Goal: Information Seeking & Learning: Learn about a topic

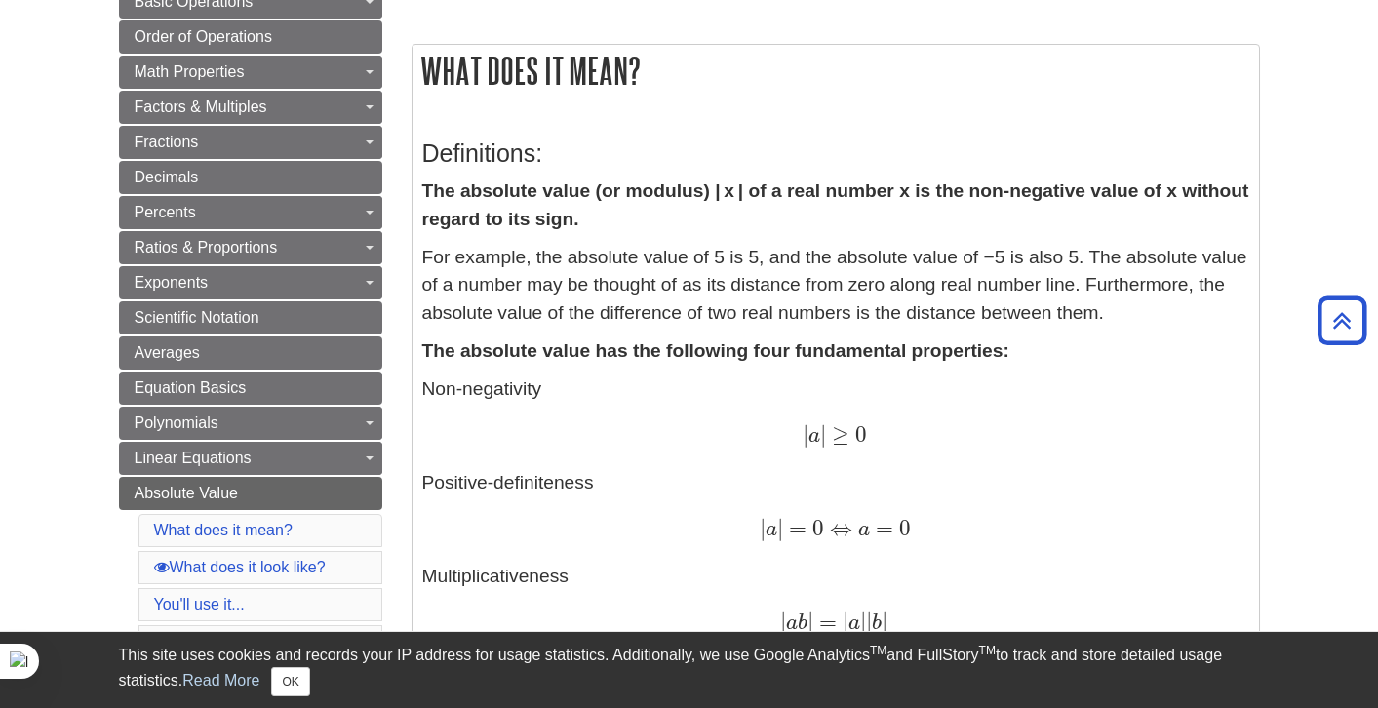
click at [587, 349] on strong "The absolute value has the following four fundamental properties:" at bounding box center [715, 350] width 587 height 20
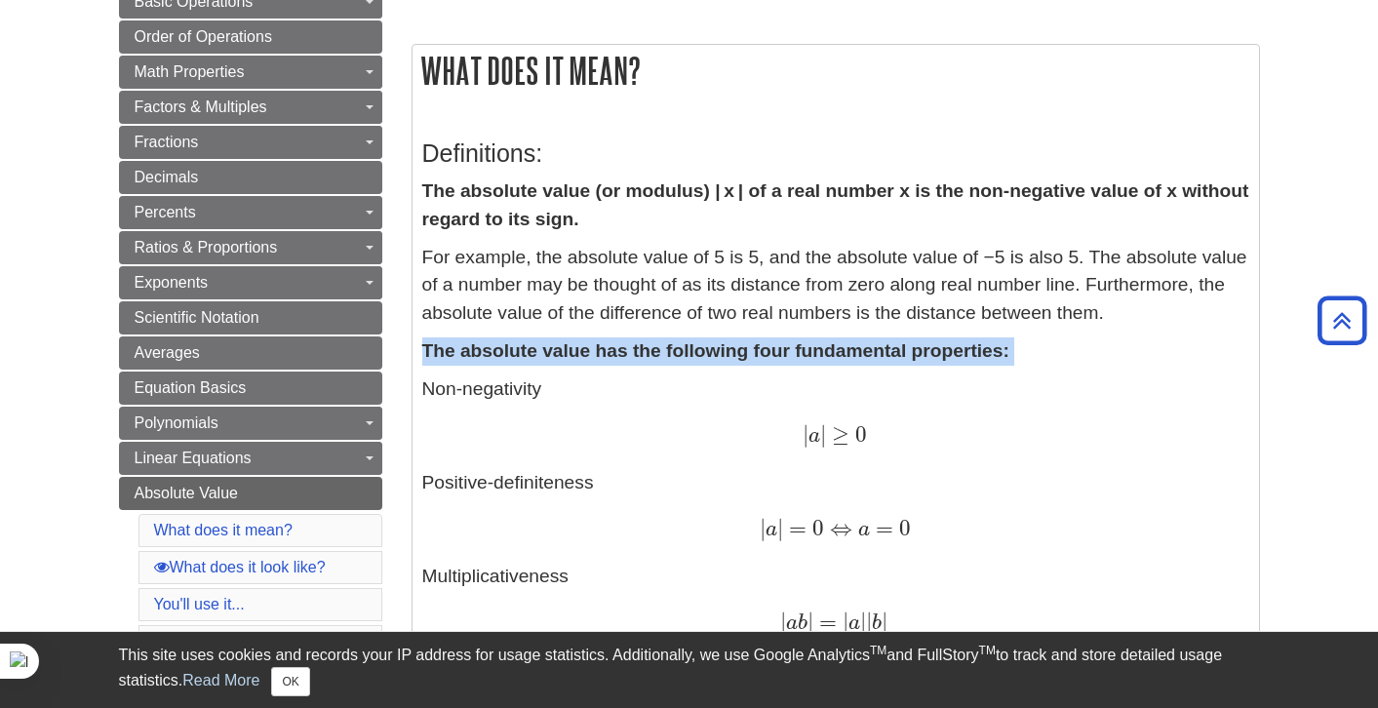
click at [587, 349] on strong "The absolute value has the following four fundamental properties:" at bounding box center [715, 350] width 587 height 20
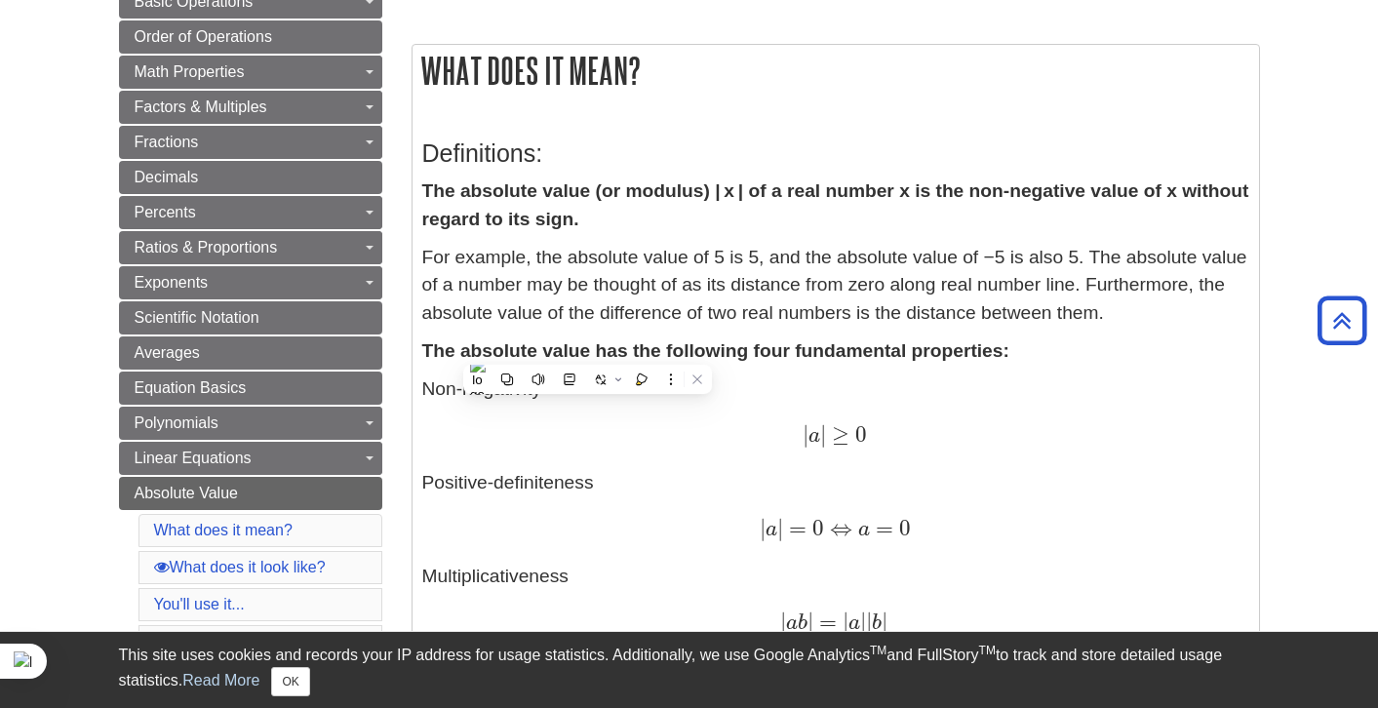
click at [634, 463] on p "Non-negativity | a | ≥ 0 | a | ≥ 0 Positive-definiteness | a | = 0 ⇔ a = 0 | a …" at bounding box center [835, 553] width 827 height 356
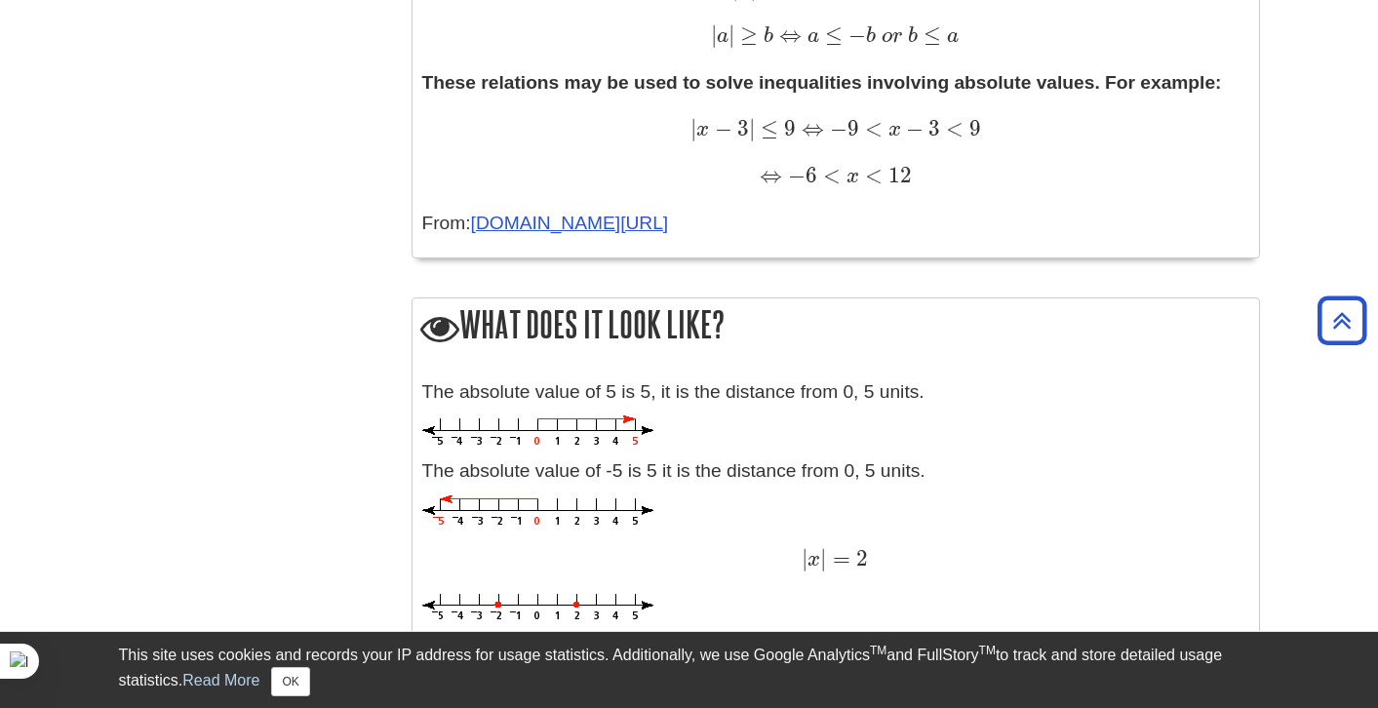
scroll to position [1755, 0]
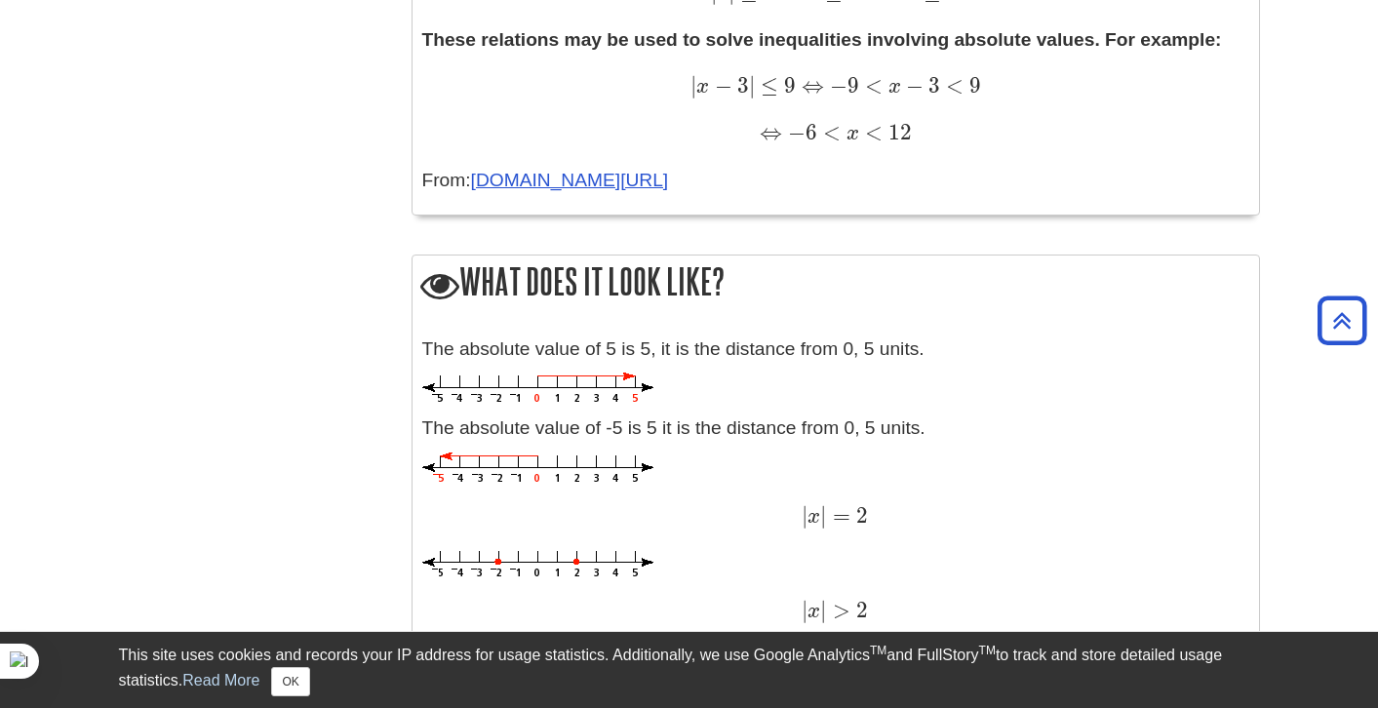
click at [564, 347] on p "The absolute value of 5 is 5, it is the distance from 0, 5 units." at bounding box center [835, 349] width 827 height 28
click at [564, 346] on p "The absolute value of 5 is 5, it is the distance from 0, 5 units." at bounding box center [835, 349] width 827 height 28
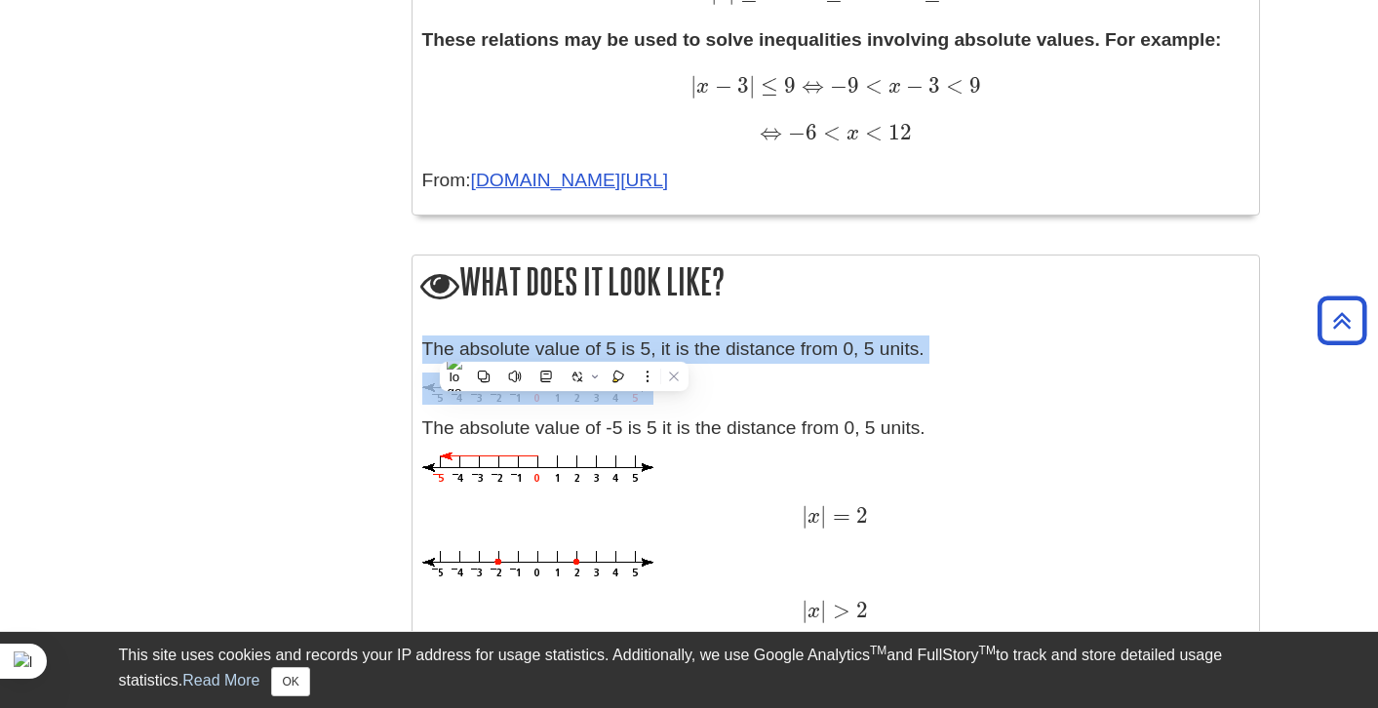
click at [564, 346] on p "The absolute value of 5 is 5, it is the distance from 0, 5 units." at bounding box center [835, 349] width 827 height 28
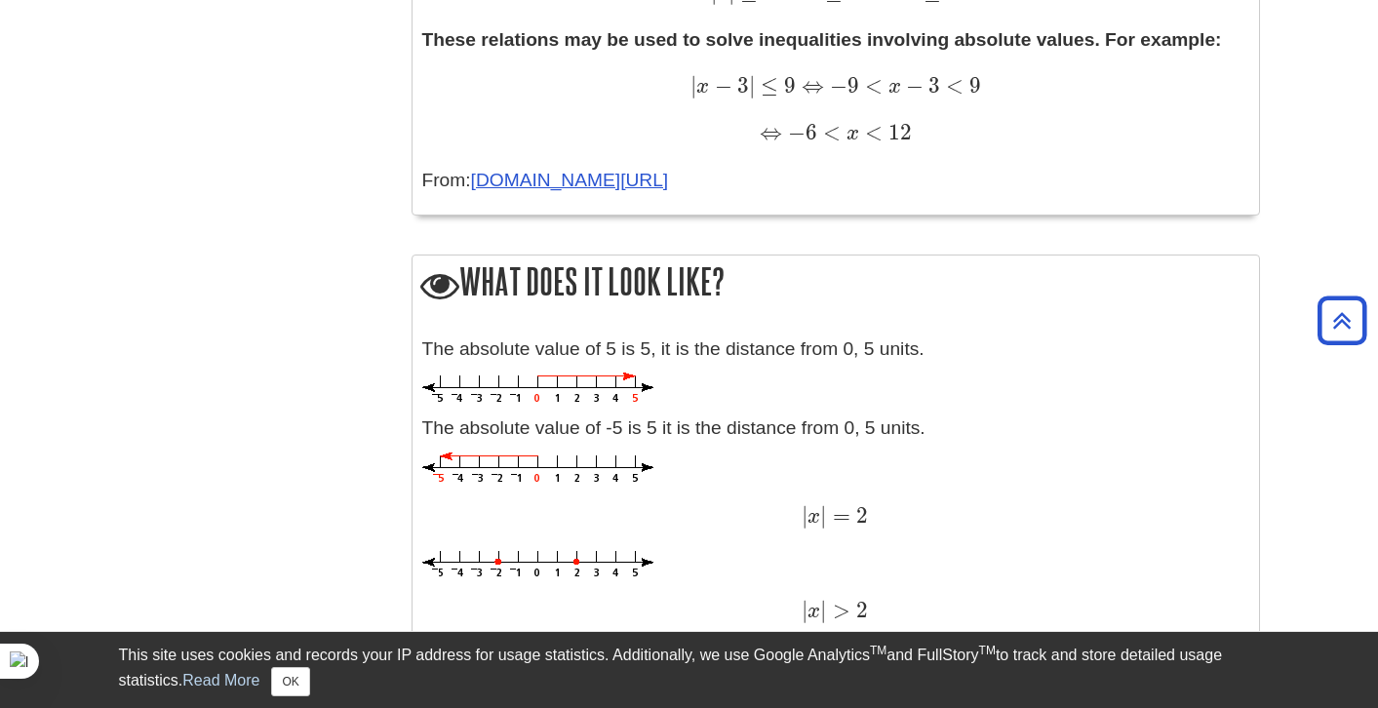
click at [732, 344] on p "The absolute value of 5 is 5, it is the distance from 0, 5 units." at bounding box center [835, 349] width 827 height 28
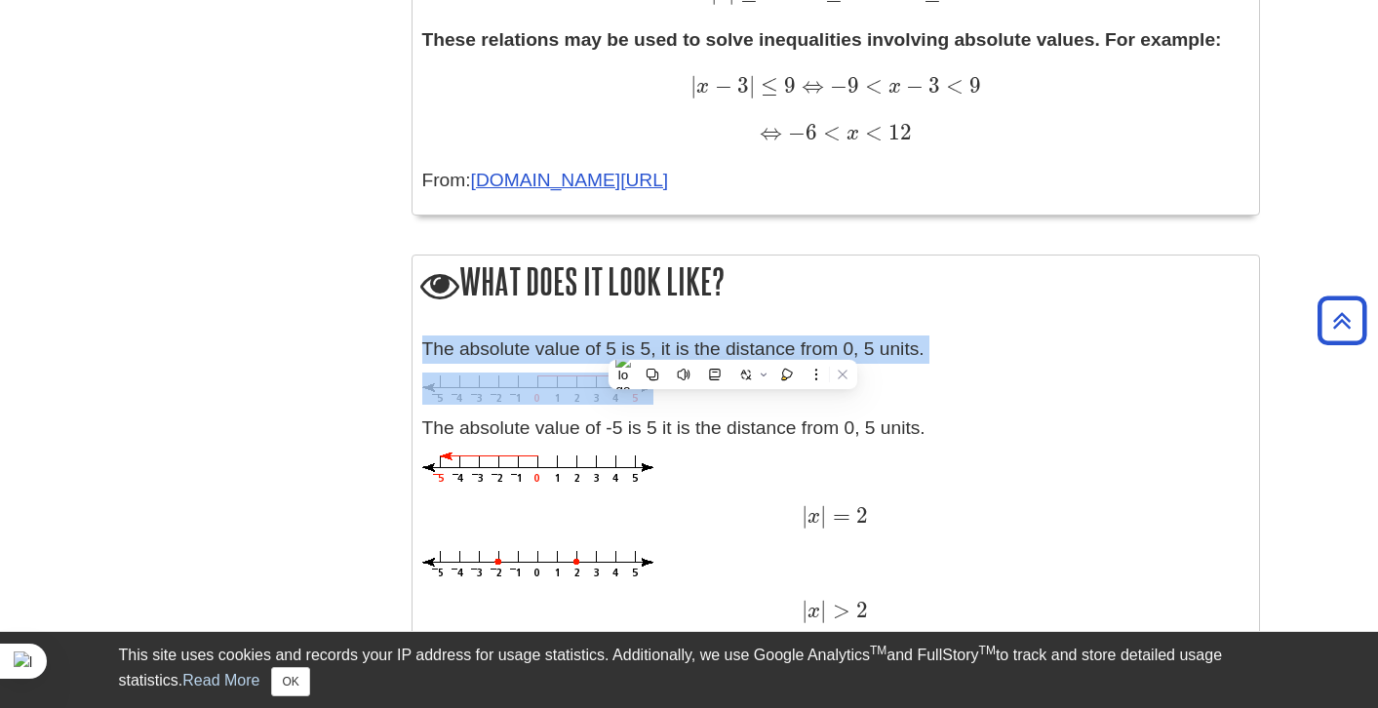
click at [732, 344] on p "The absolute value of 5 is 5, it is the distance from 0, 5 units." at bounding box center [835, 349] width 827 height 28
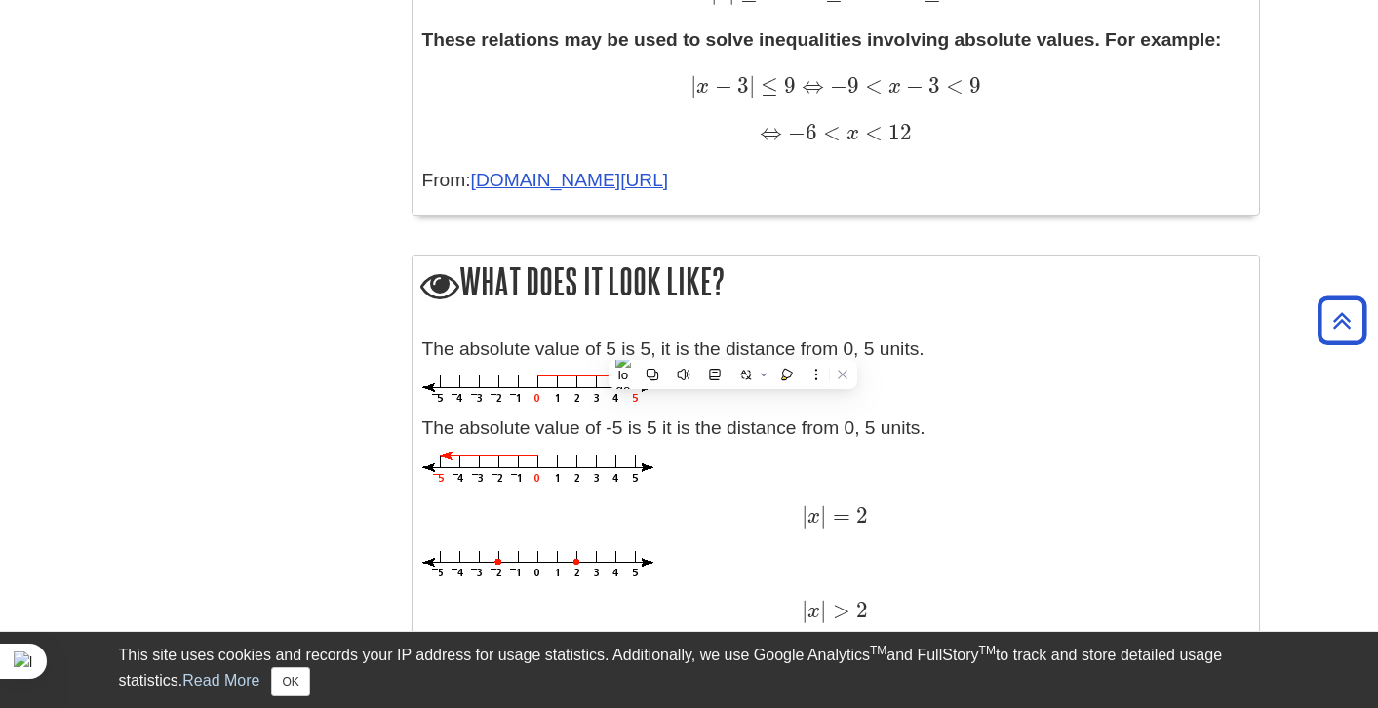
click at [679, 299] on h2 "What does it look like?" at bounding box center [835, 283] width 846 height 56
click at [536, 435] on p "The absolute value of -5 is 5 it is the distance from 0, 5 units." at bounding box center [835, 428] width 827 height 28
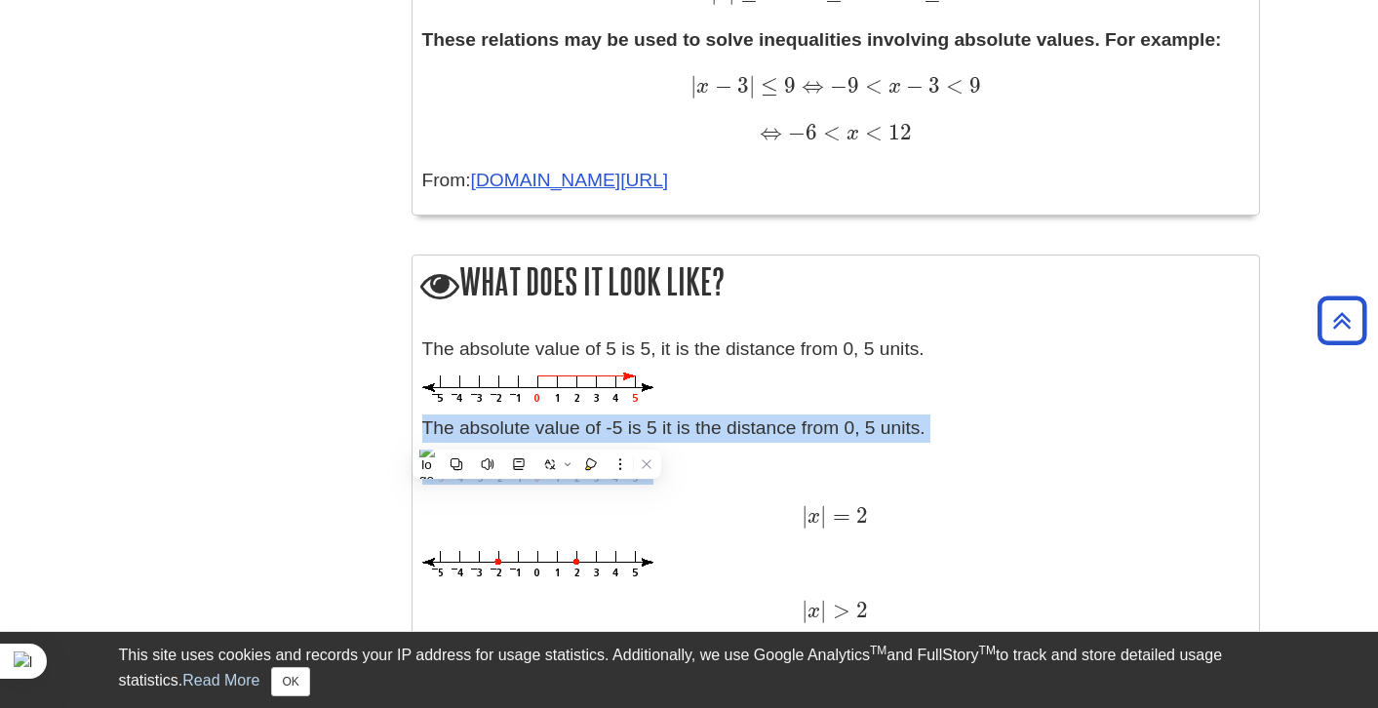
click at [536, 435] on p "The absolute value of -5 is 5 it is the distance from 0, 5 units." at bounding box center [835, 428] width 827 height 28
click at [732, 415] on p "The absolute value of -5 is 5 it is the distance from 0, 5 units." at bounding box center [835, 428] width 827 height 28
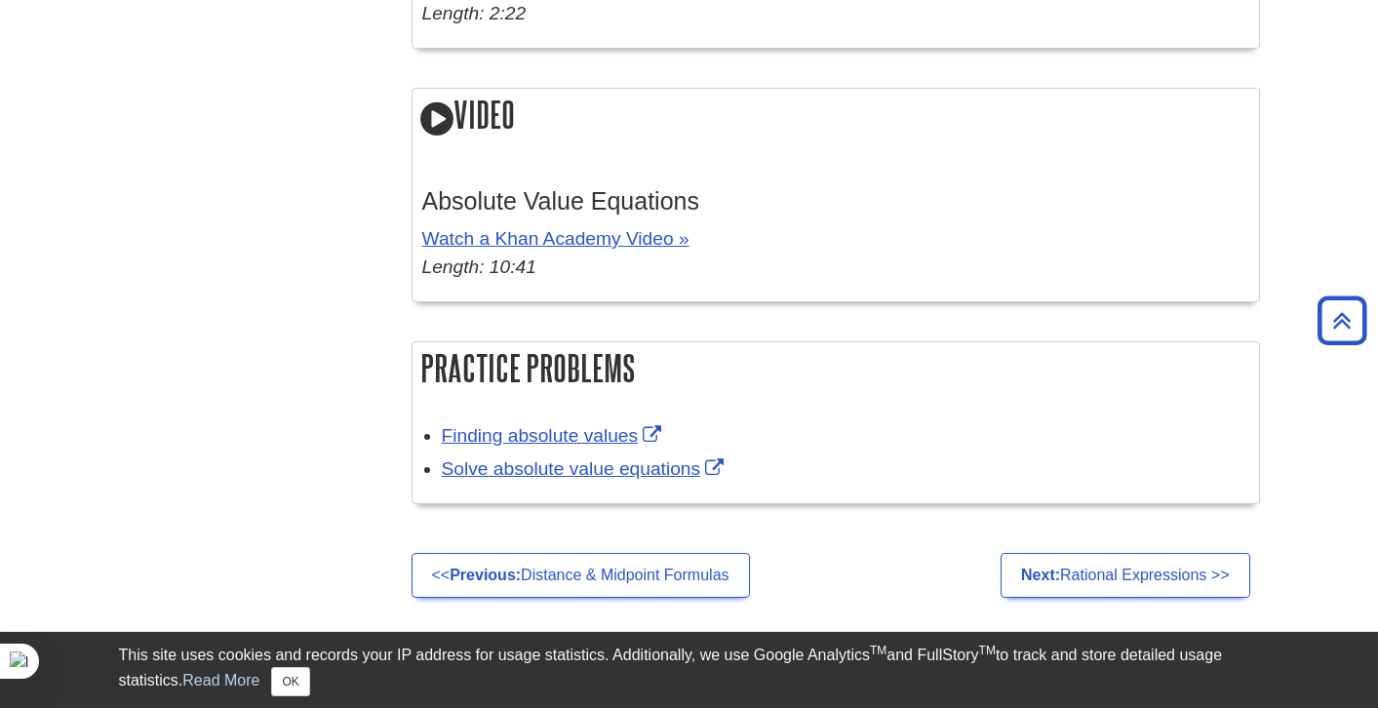
scroll to position [3413, 0]
